Goal: Task Accomplishment & Management: Complete application form

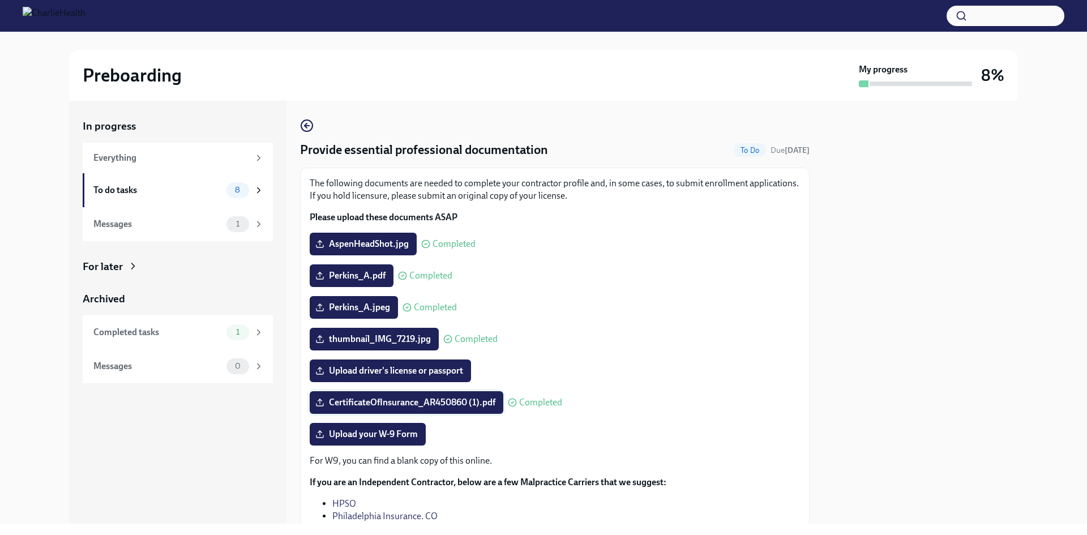
scroll to position [68, 0]
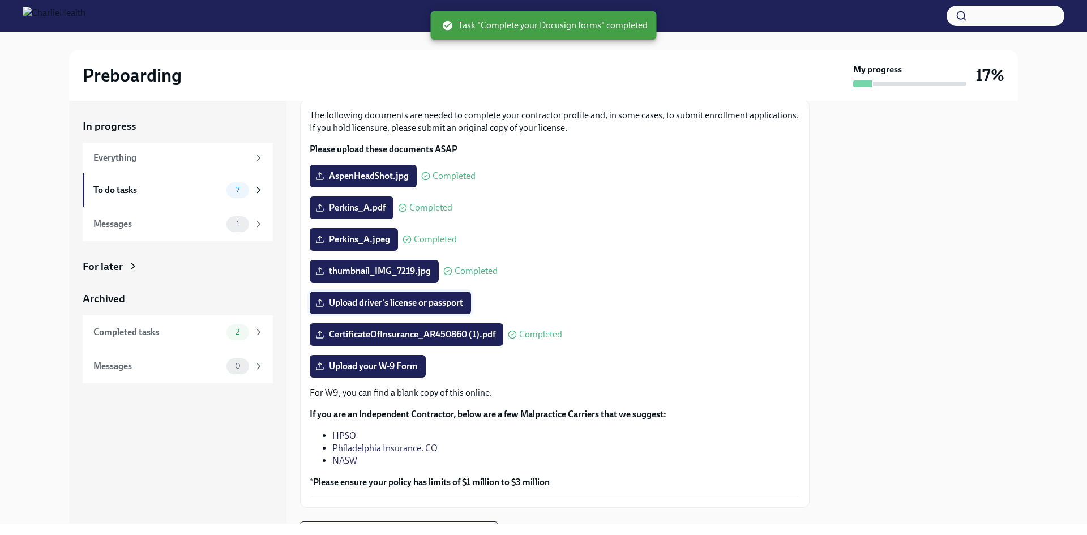
click at [420, 298] on span "Upload driver's license or passport" at bounding box center [391, 302] width 146 height 11
click at [0, 0] on input "Upload driver's license or passport" at bounding box center [0, 0] width 0 height 0
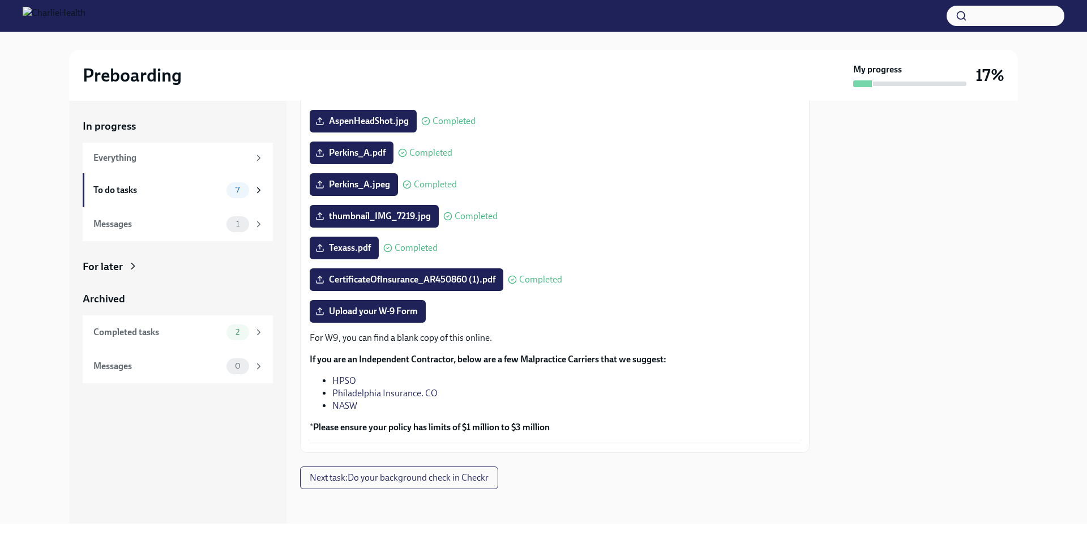
scroll to position [125, 0]
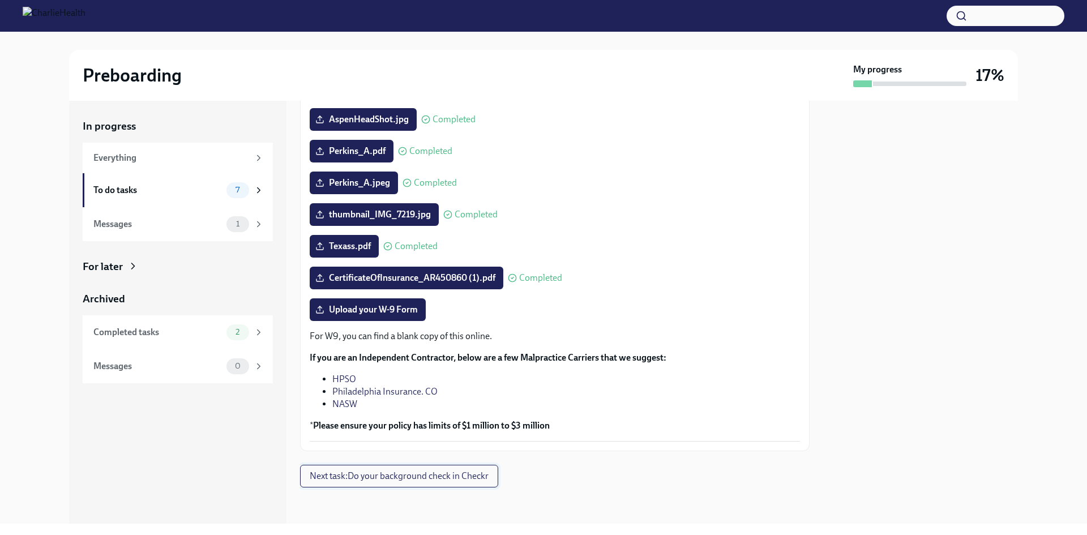
click at [381, 475] on span "Next task : Do your background check in Checkr" at bounding box center [399, 476] width 179 height 11
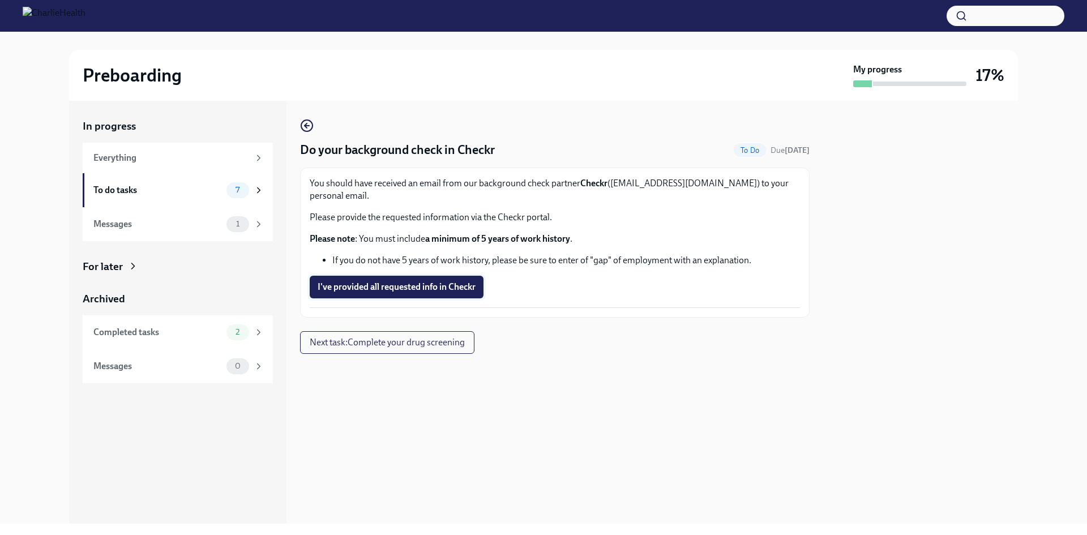
click at [445, 281] on span "I've provided all requested info in Checkr" at bounding box center [397, 286] width 158 height 11
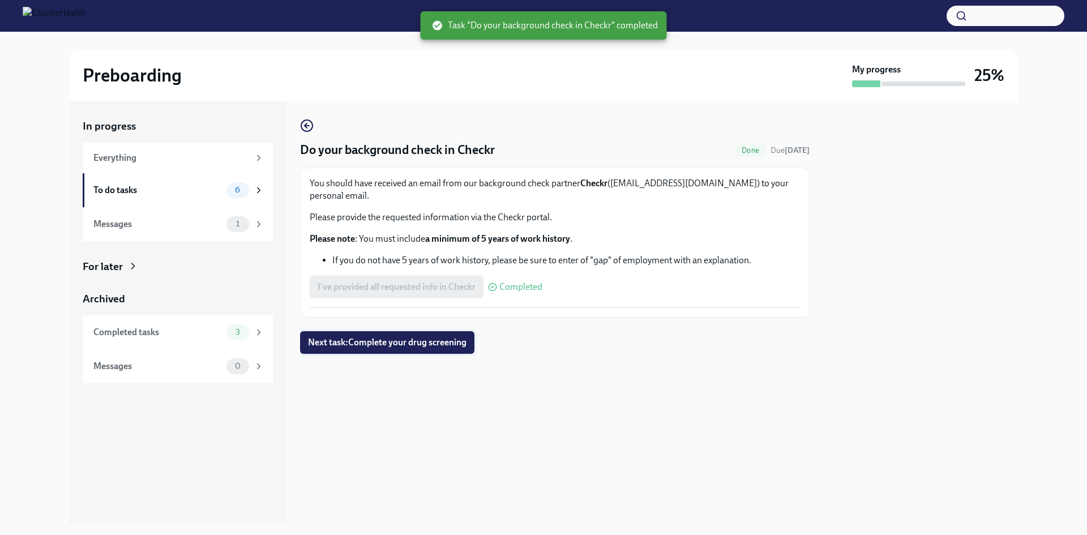
click at [434, 337] on button "Next task : Complete your drug screening" at bounding box center [387, 342] width 174 height 23
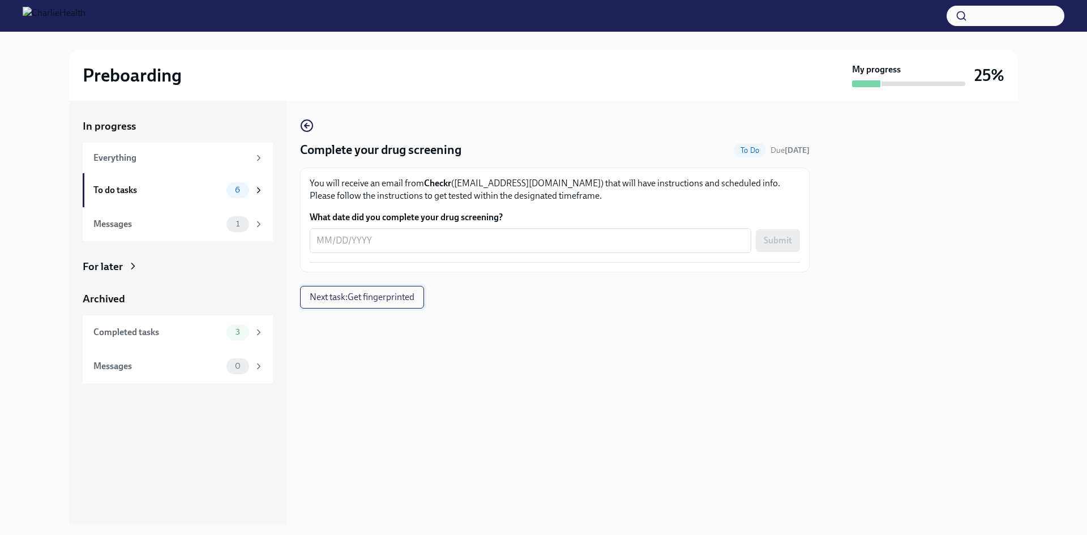
click at [366, 294] on span "Next task : Get fingerprinted" at bounding box center [362, 297] width 105 height 11
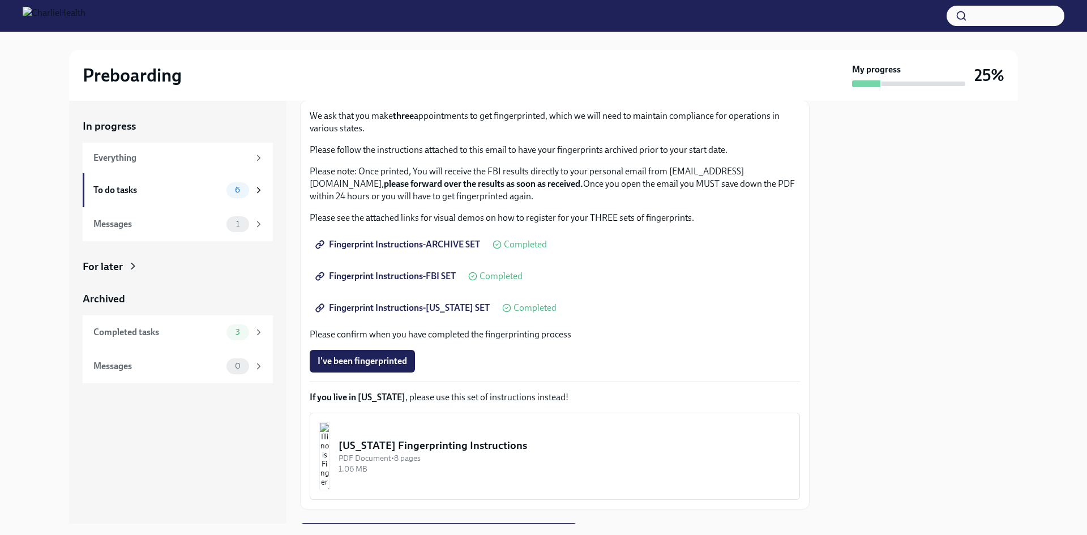
scroll to position [126, 0]
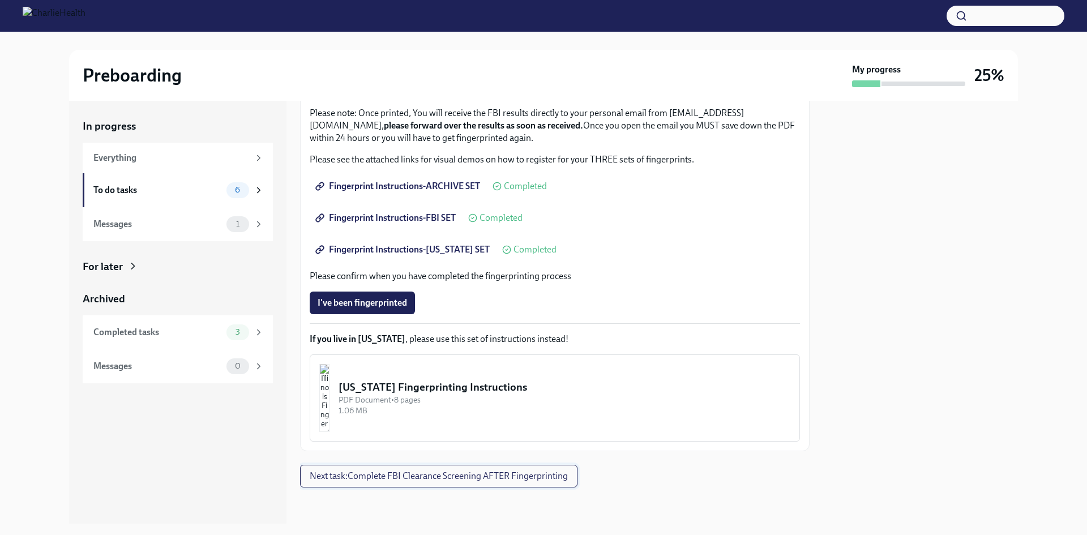
click at [445, 476] on span "Next task : Complete FBI Clearance Screening AFTER Fingerprinting" at bounding box center [439, 476] width 258 height 11
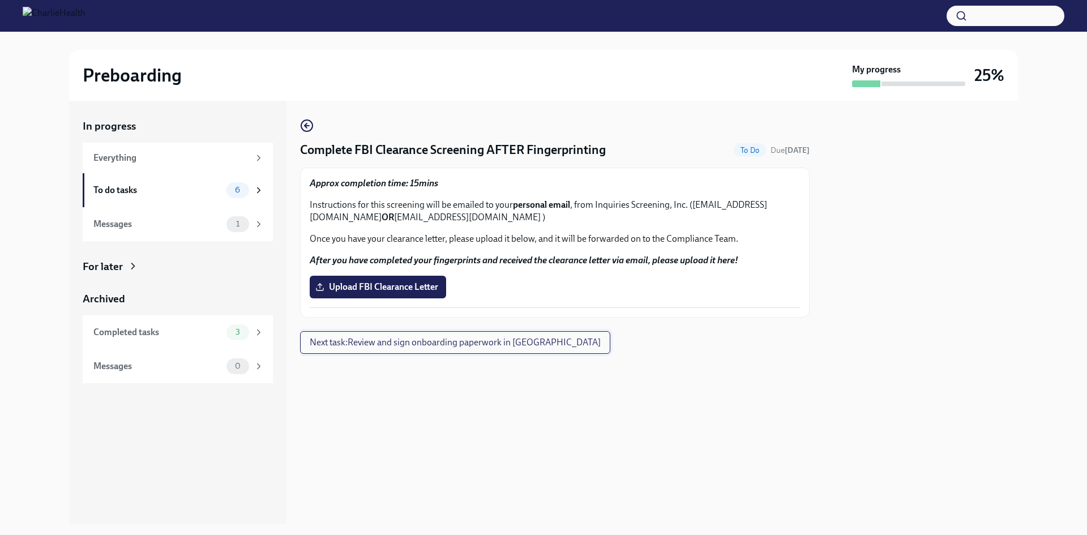
click at [457, 351] on button "Next task : Review and sign onboarding paperwork in [GEOGRAPHIC_DATA]" at bounding box center [455, 342] width 310 height 23
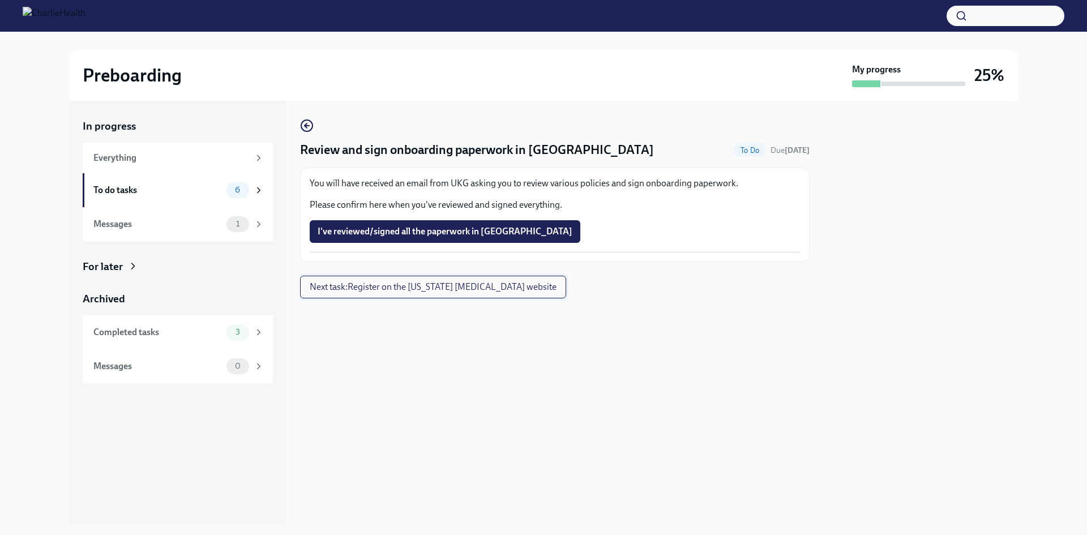
click at [471, 292] on span "Next task : Register on the [US_STATE] [MEDICAL_DATA] website" at bounding box center [433, 286] width 247 height 11
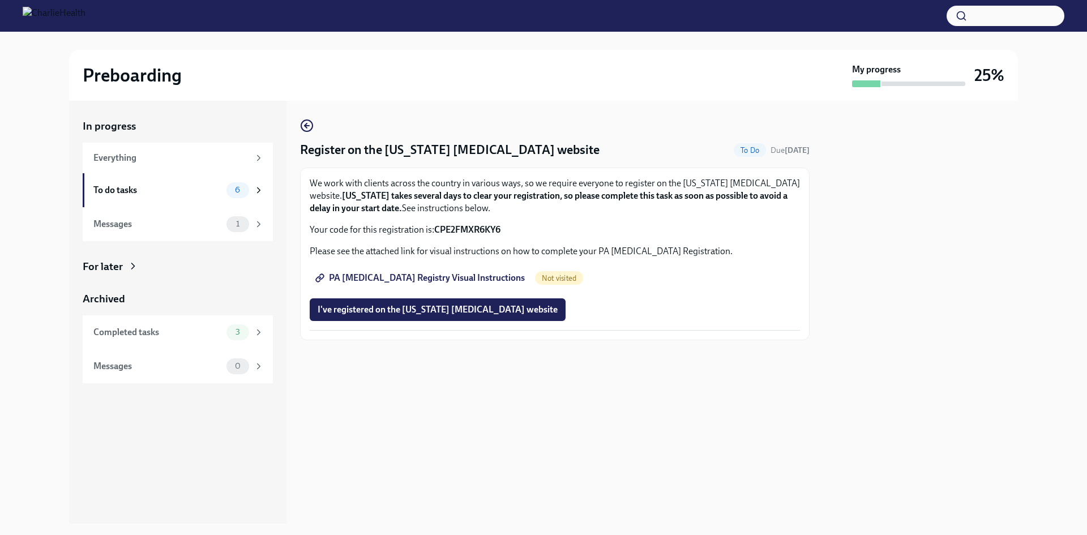
drag, startPoint x: 405, startPoint y: 308, endPoint x: 434, endPoint y: 381, distance: 78.3
click at [435, 383] on div "Register on the [US_STATE] [MEDICAL_DATA] website To Do Due [DATE] We work with…" at bounding box center [555, 312] width 510 height 423
